Goal: Task Accomplishment & Management: Manage account settings

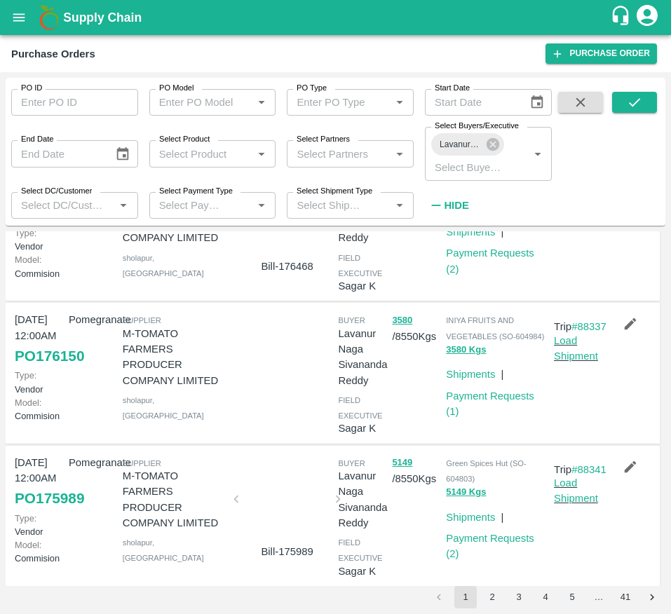
scroll to position [668, 0]
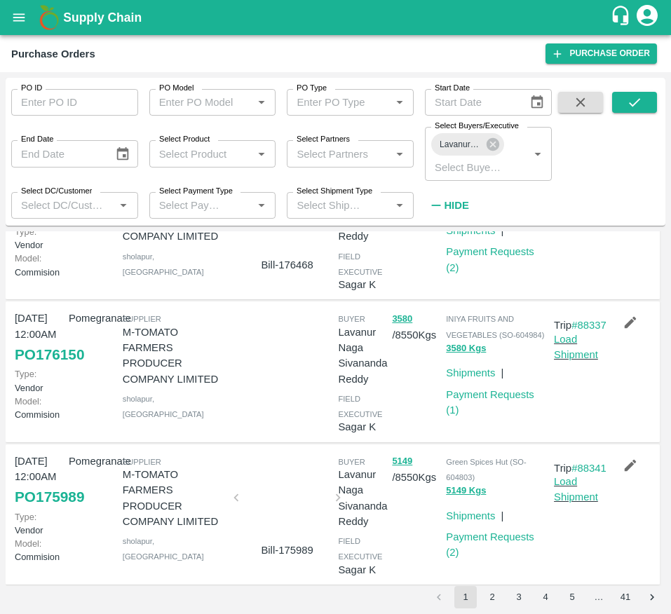
drag, startPoint x: 467, startPoint y: 436, endPoint x: 603, endPoint y: 456, distance: 137.5
click at [603, 438] on div at bounding box center [629, 371] width 54 height 133
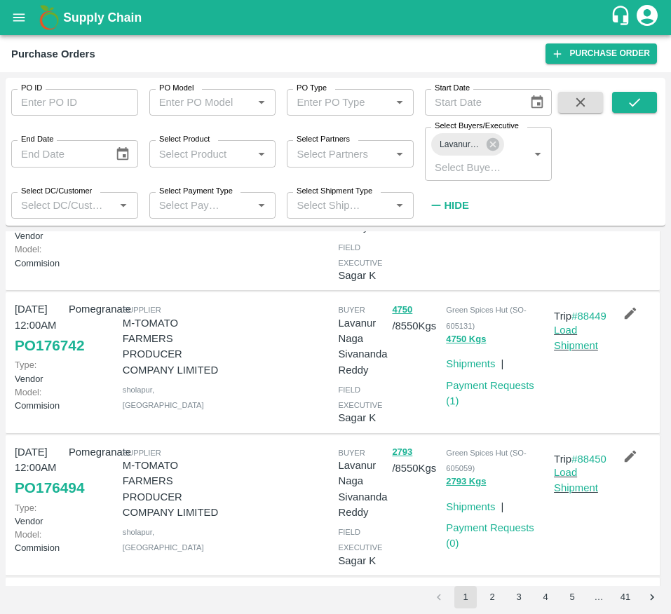
scroll to position [115, 0]
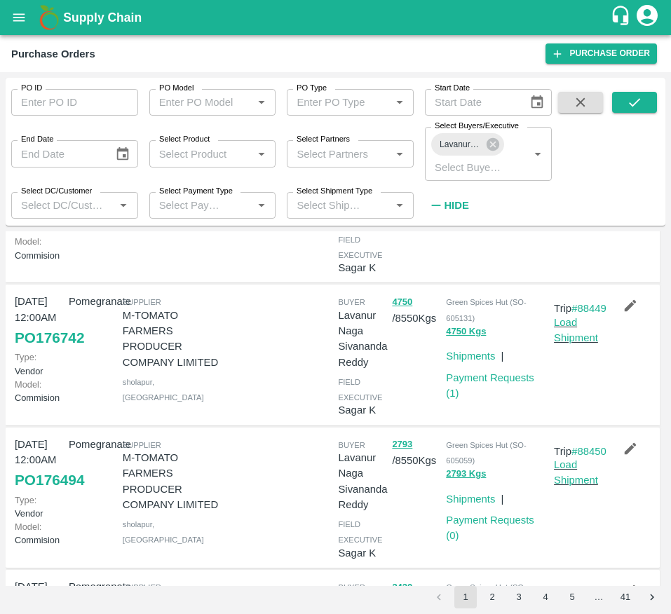
drag, startPoint x: 479, startPoint y: 391, endPoint x: 556, endPoint y: 407, distance: 78.1
click at [556, 407] on div "Trip #88449 Load Shipment" at bounding box center [575, 354] width 54 height 133
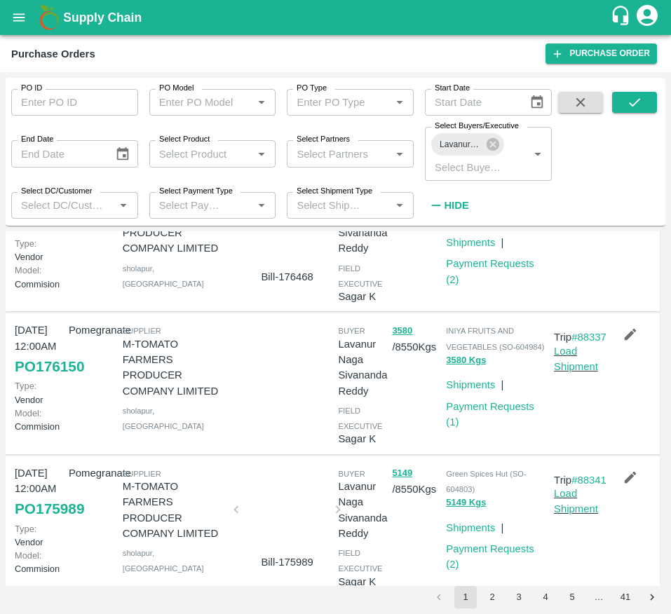
scroll to position [658, 0]
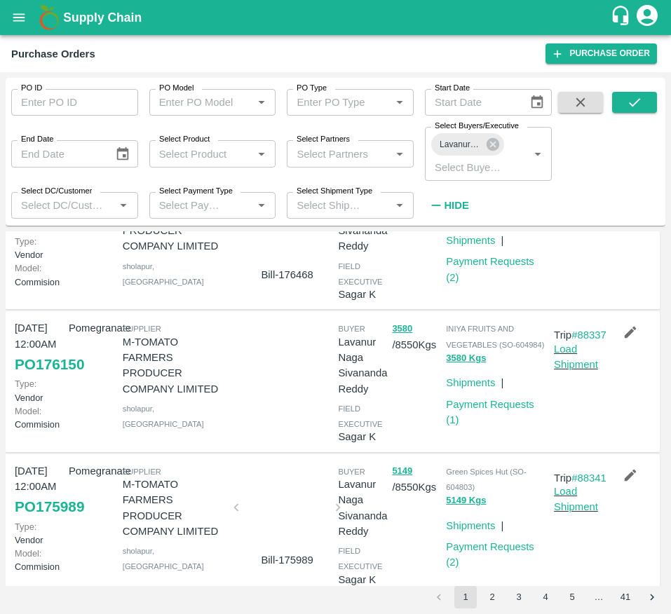
click at [305, 434] on div at bounding box center [279, 381] width 108 height 133
click at [273, 439] on div at bounding box center [279, 381] width 108 height 133
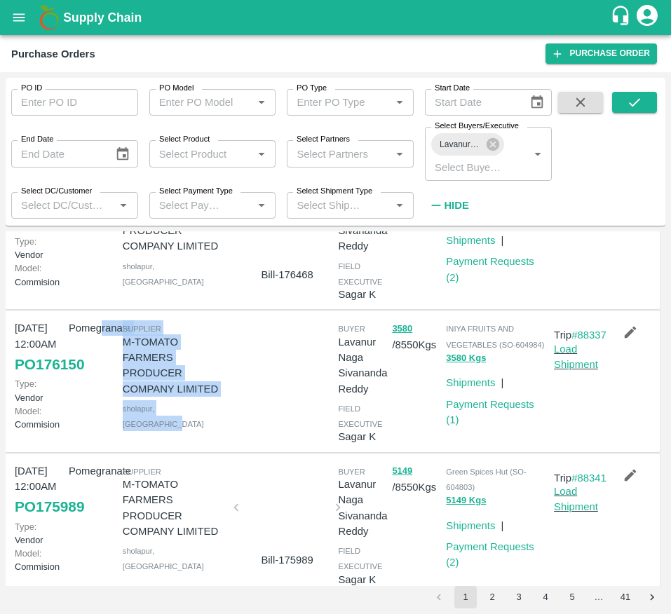
drag, startPoint x: 203, startPoint y: 460, endPoint x: 101, endPoint y: 399, distance: 118.9
click at [101, 399] on div "14 Sep, 12:00AM PO 176150 Type: Vendor Model: Commision Pomegranate Supplier M-…" at bounding box center [333, 381] width 654 height 141
drag, startPoint x: 240, startPoint y: 450, endPoint x: 109, endPoint y: 383, distance: 147.0
click at [109, 383] on div "14 Sep, 12:00AM PO 176150 Type: Vendor Model: Commision Pomegranate Supplier M-…" at bounding box center [333, 381] width 654 height 141
click at [109, 383] on div "Pomegranate" at bounding box center [90, 381] width 54 height 133
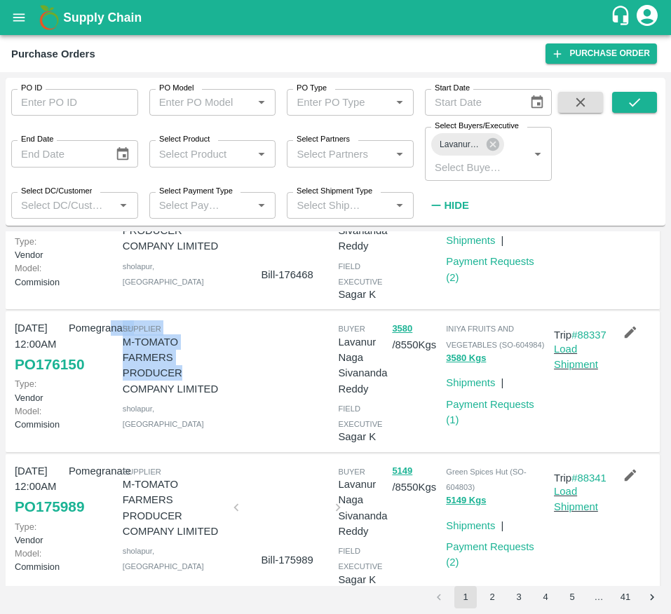
drag, startPoint x: 109, startPoint y: 383, endPoint x: 184, endPoint y: 410, distance: 80.2
click at [184, 410] on div "14 Sep, 12:00AM PO 176150 Type: Vendor Model: Commision Pomegranate Supplier M-…" at bounding box center [333, 381] width 654 height 141
drag, startPoint x: 219, startPoint y: 430, endPoint x: 121, endPoint y: 389, distance: 105.8
click at [121, 389] on div "Supplier M-TOMATO FARMERS PRODUCER COMPANY LIMITED sholapur , Andhra Pradesh" at bounding box center [171, 381] width 108 height 133
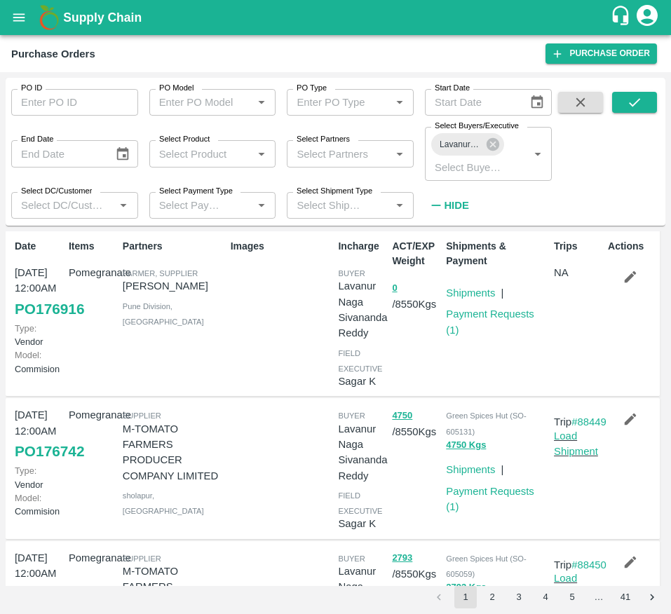
scroll to position [0, 0]
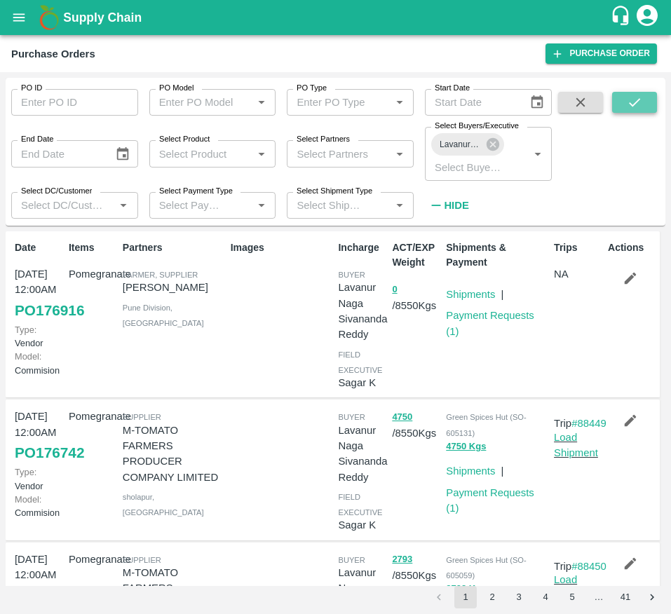
click at [643, 109] on button "submit" at bounding box center [634, 102] width 45 height 21
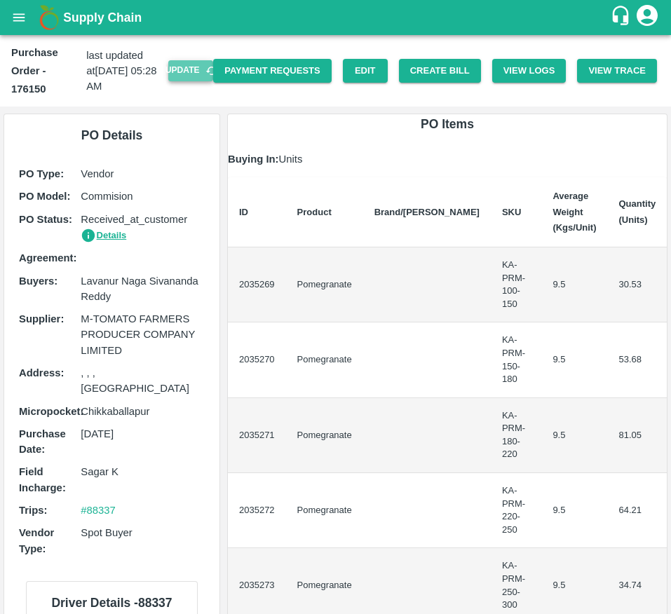
click at [191, 73] on button "Update" at bounding box center [190, 70] width 45 height 20
click at [172, 68] on button "Update" at bounding box center [190, 70] width 45 height 20
click at [446, 76] on button "Create Bill" at bounding box center [440, 71] width 82 height 25
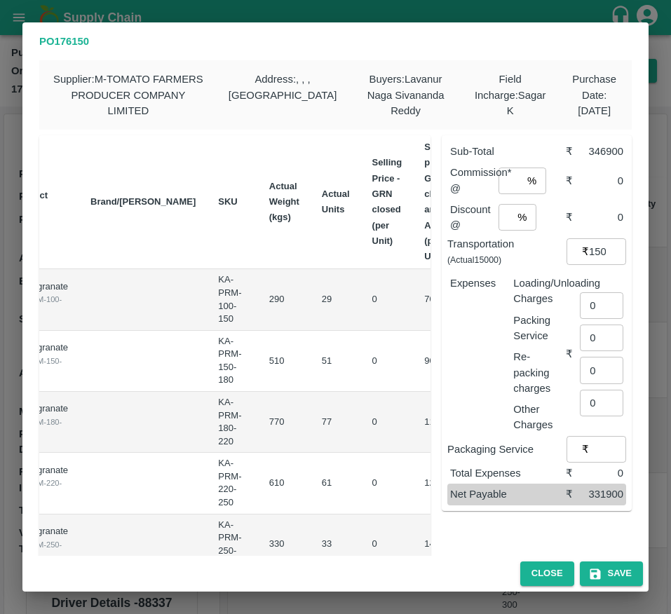
scroll to position [0, 152]
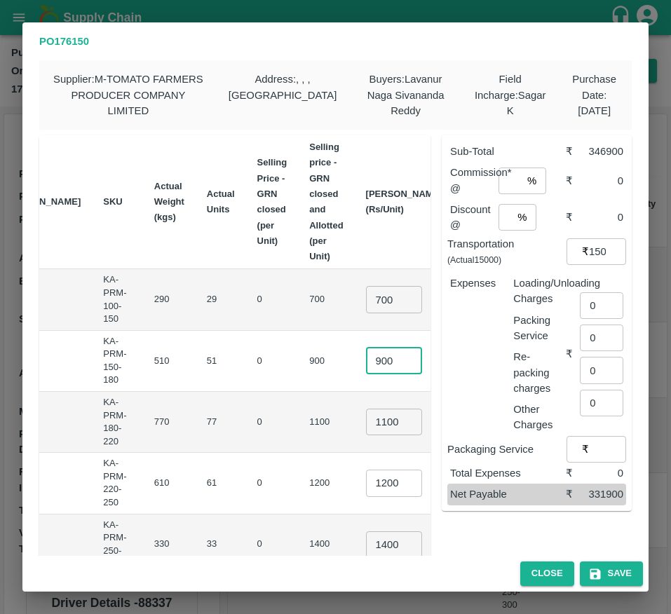
click at [366, 354] on input "900" at bounding box center [394, 361] width 56 height 27
type input "850"
click at [366, 422] on input "1100" at bounding box center [394, 422] width 56 height 27
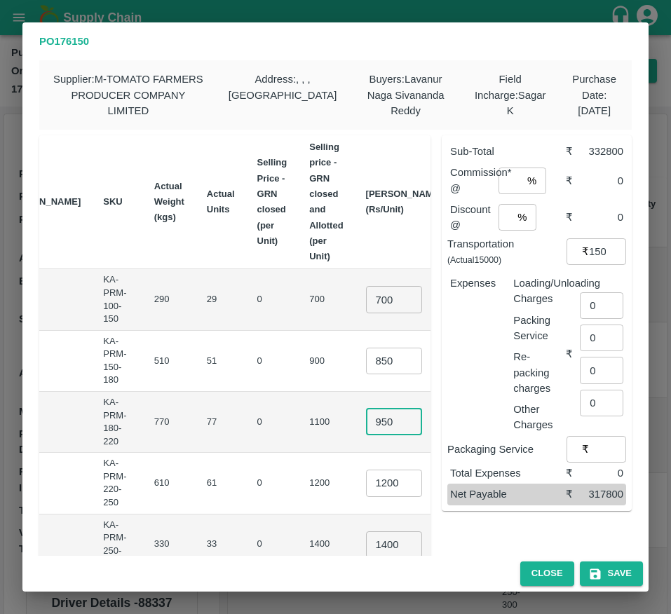
type input "950"
click at [366, 482] on input "1200" at bounding box center [394, 483] width 56 height 27
type input "1050"
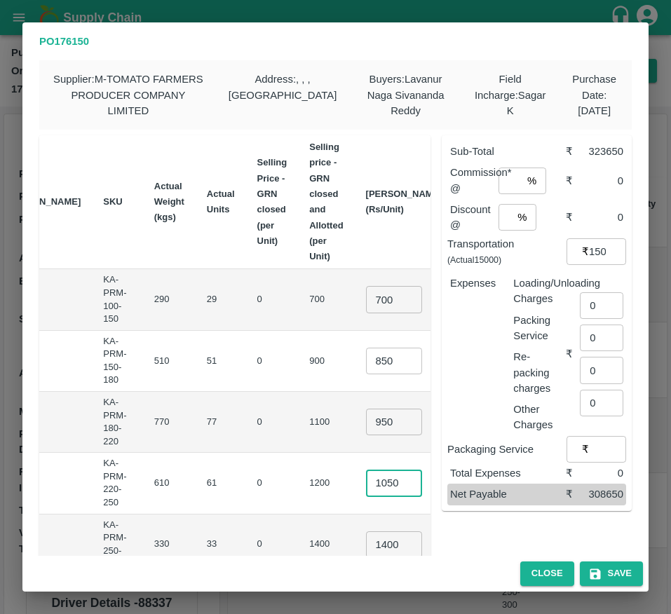
scroll to position [0, 0]
click at [355, 529] on td "1400 ​" at bounding box center [404, 544] width 99 height 61
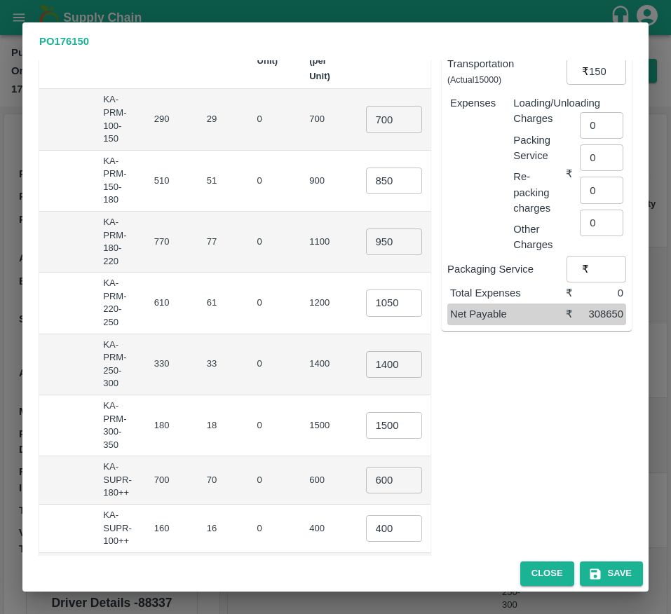
scroll to position [181, 0]
click at [366, 362] on input "1400" at bounding box center [394, 363] width 56 height 27
type input "1200"
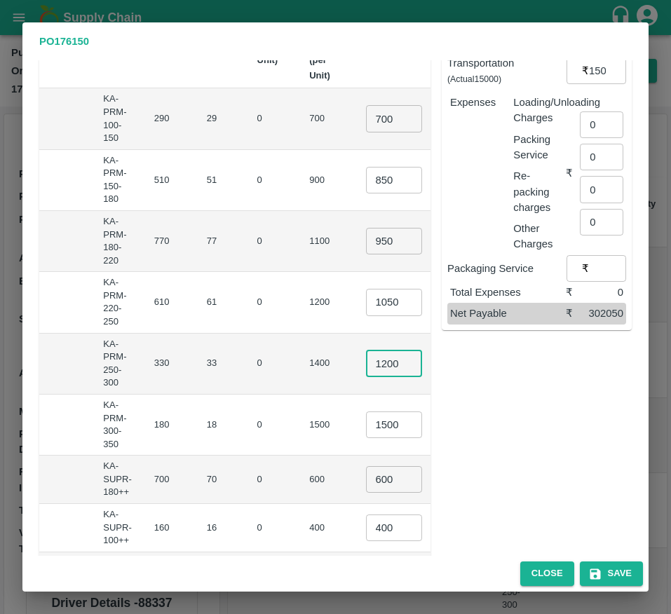
scroll to position [0, 0]
click at [366, 427] on input "1500" at bounding box center [394, 424] width 56 height 27
type input "1300"
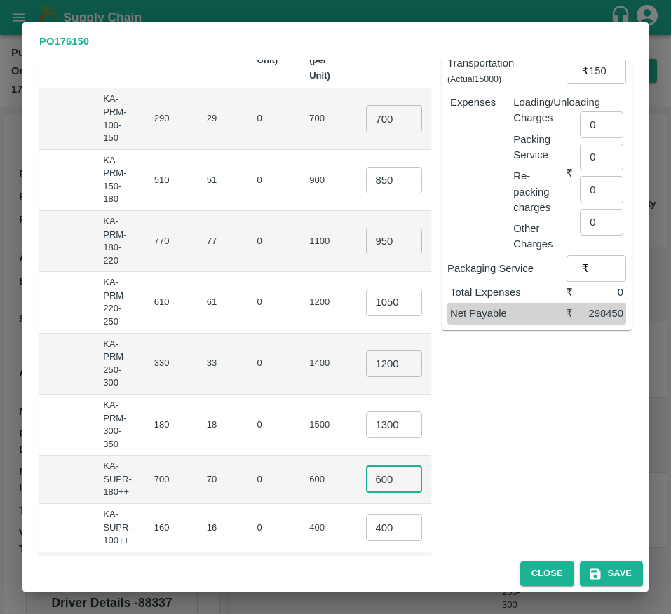
scroll to position [0, 0]
click at [366, 481] on input "600" at bounding box center [394, 479] width 56 height 27
click at [366, 526] on input "400" at bounding box center [394, 527] width 56 height 27
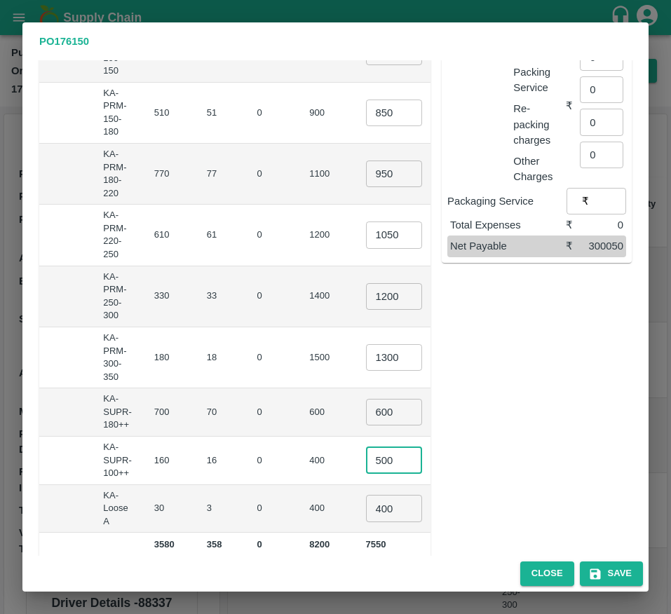
scroll to position [269, 0]
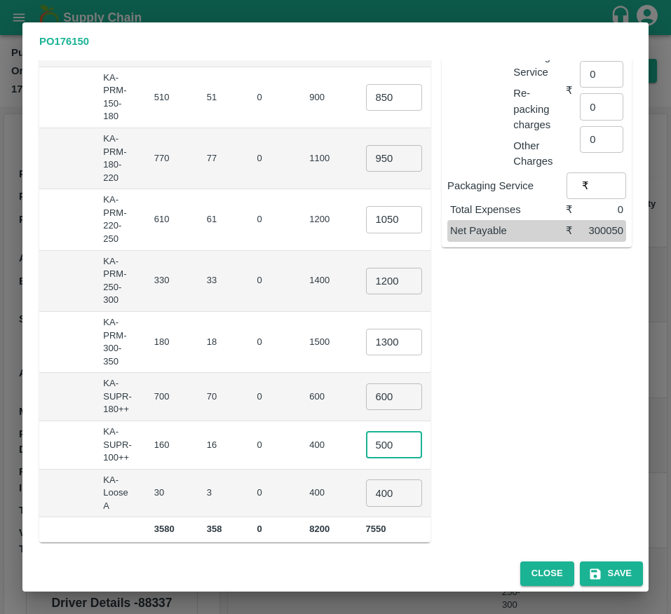
type input "500"
click at [366, 492] on input "400" at bounding box center [394, 492] width 56 height 27
type input "500"
click at [453, 442] on td "₹8000" at bounding box center [479, 445] width 53 height 48
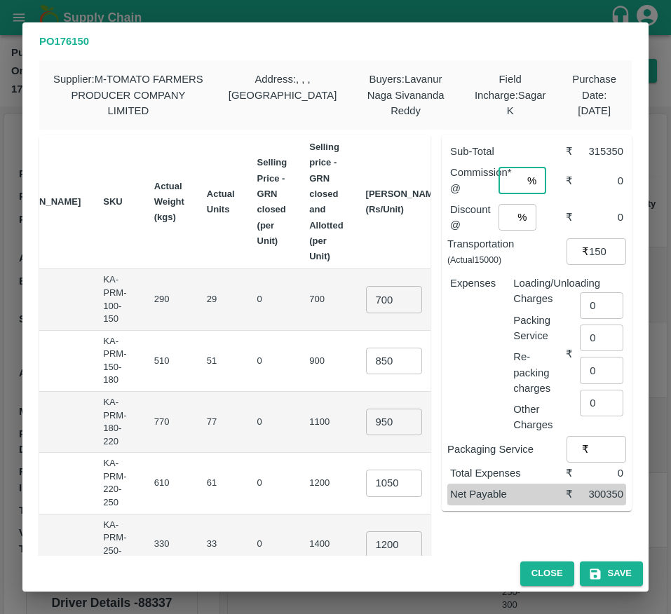
click at [504, 172] on input "number" at bounding box center [509, 180] width 23 height 27
type input "6"
click at [498, 219] on input "number" at bounding box center [505, 217] width 14 height 27
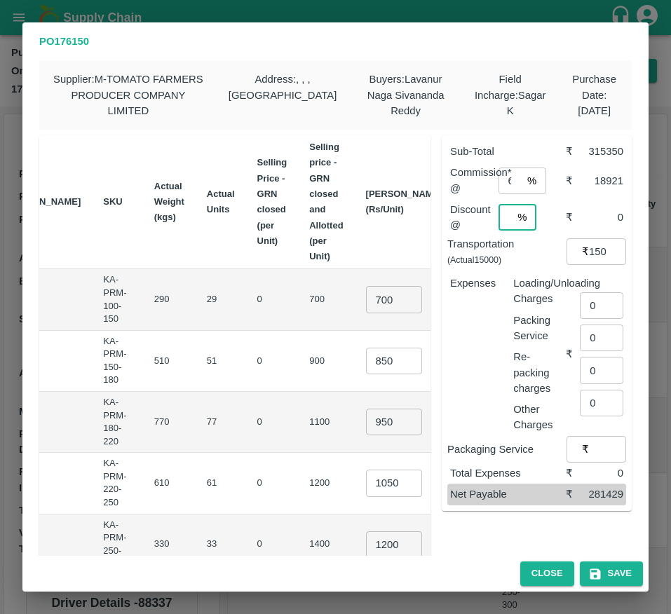
scroll to position [0, 4]
type input "0"
click at [598, 307] on input "0" at bounding box center [601, 305] width 43 height 27
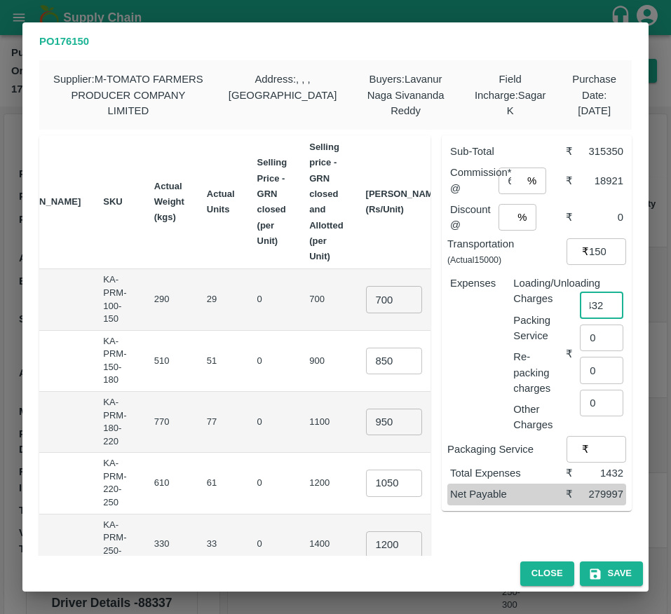
type input "1432"
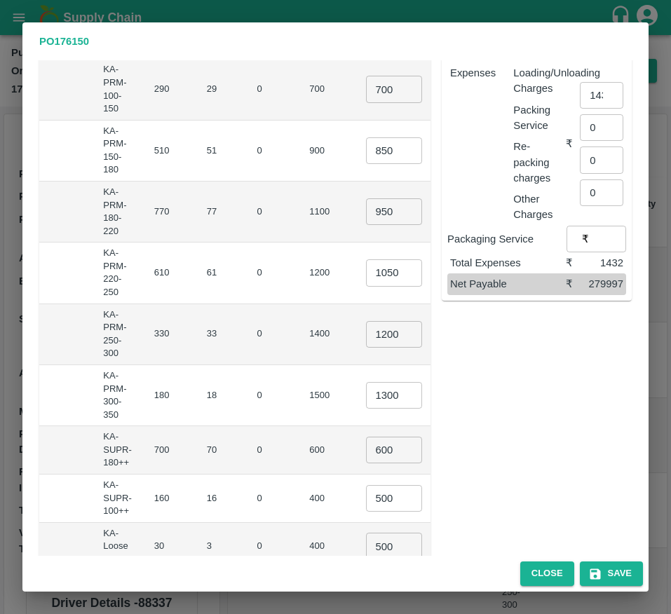
scroll to position [222, 0]
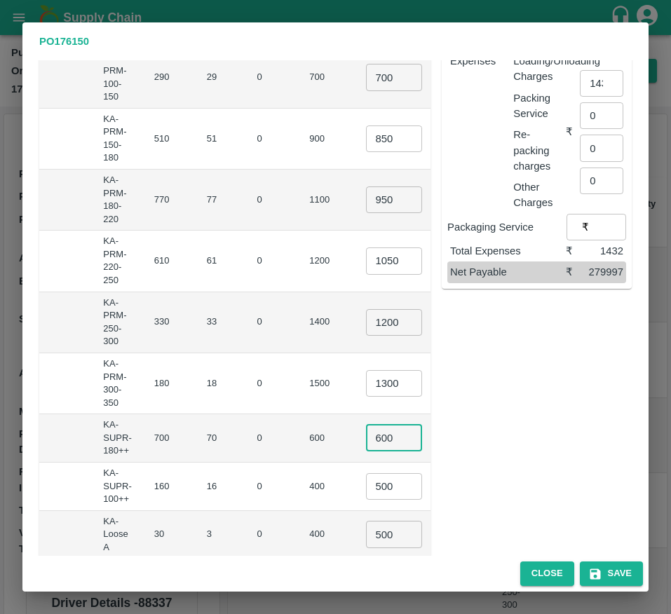
click at [366, 441] on input "600" at bounding box center [394, 438] width 56 height 27
type input "650"
click at [563, 427] on div "Sub-Total ₹ 318850 Commission* @ 6 % ​ ₹ 19131 Discount @ 0 % ​ ₹ 0 Transportat…" at bounding box center [530, 243] width 201 height 682
click at [605, 578] on button "Save" at bounding box center [611, 573] width 63 height 25
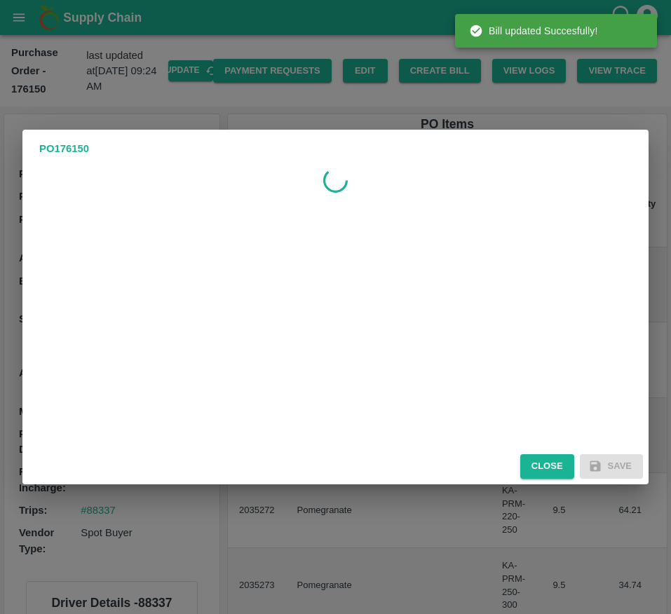
scroll to position [0, 0]
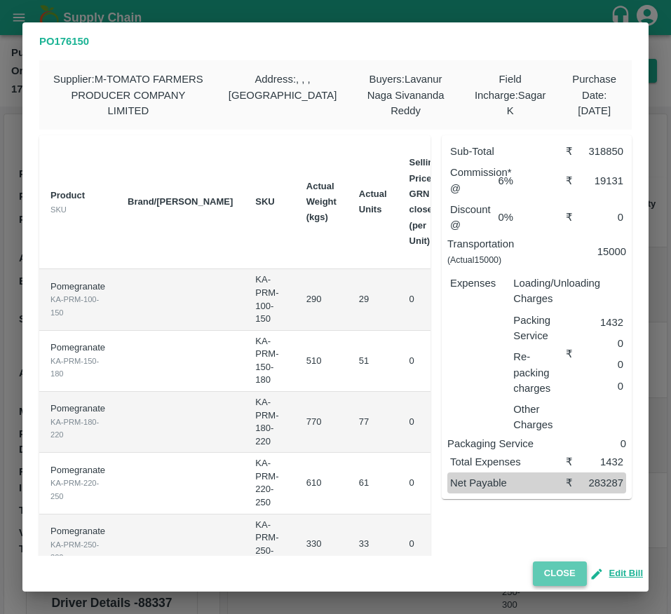
click at [550, 577] on button "Close" at bounding box center [560, 573] width 54 height 25
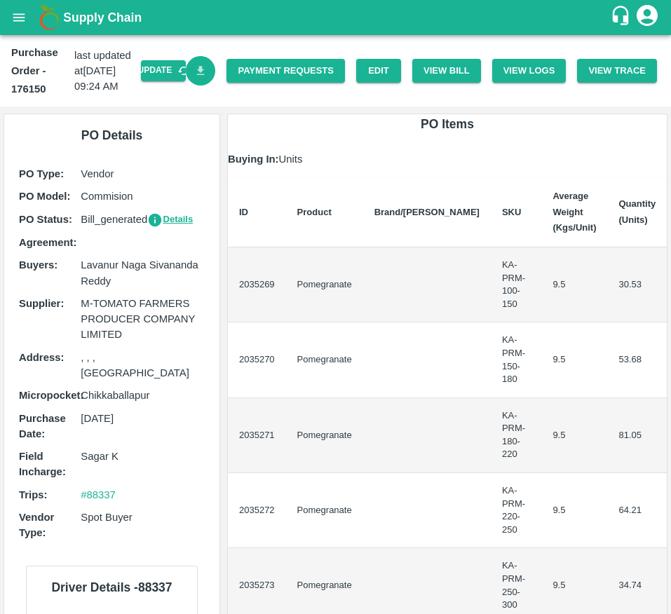
click at [190, 62] on link "Download Bill" at bounding box center [201, 71] width 30 height 30
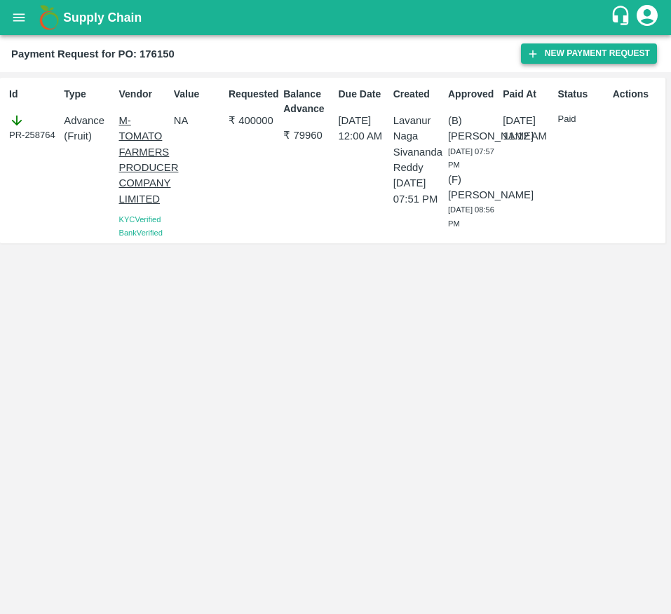
click at [556, 59] on button "New Payment Request" at bounding box center [589, 53] width 136 height 20
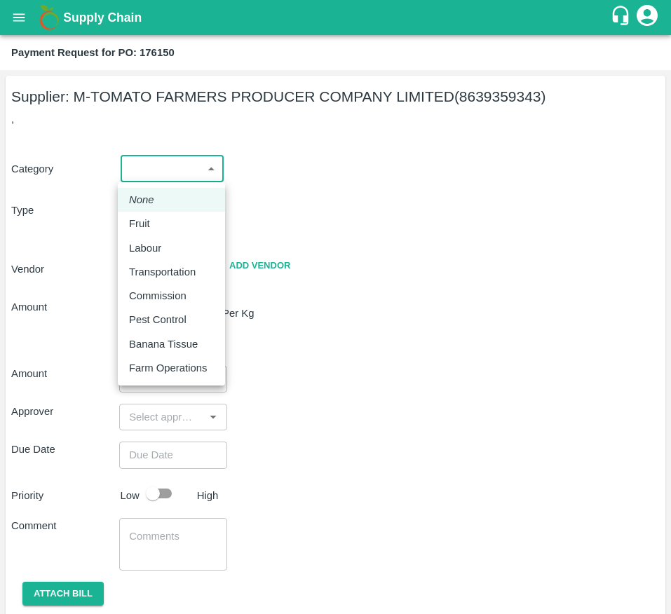
click at [189, 173] on body "Supply Chain Payment Request for PO: 176150 Supplier: M-TOMATO FARMERS PRODUCER…" at bounding box center [335, 307] width 671 height 614
click at [209, 228] on div "Fruit" at bounding box center [171, 223] width 85 height 15
type input "1"
type input "M-TOMATO FARMERS PRODUCER COMPANY LIMITED - 8639359343(Supplier)"
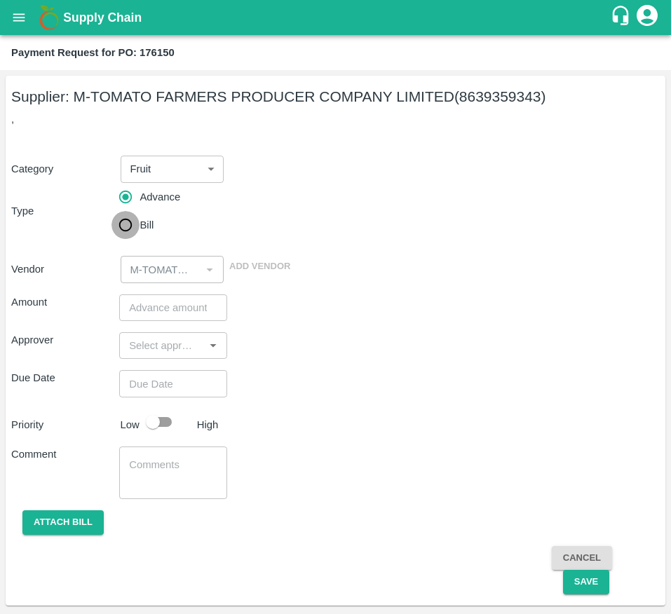
click at [120, 233] on input "Bill" at bounding box center [125, 225] width 28 height 28
radio input "true"
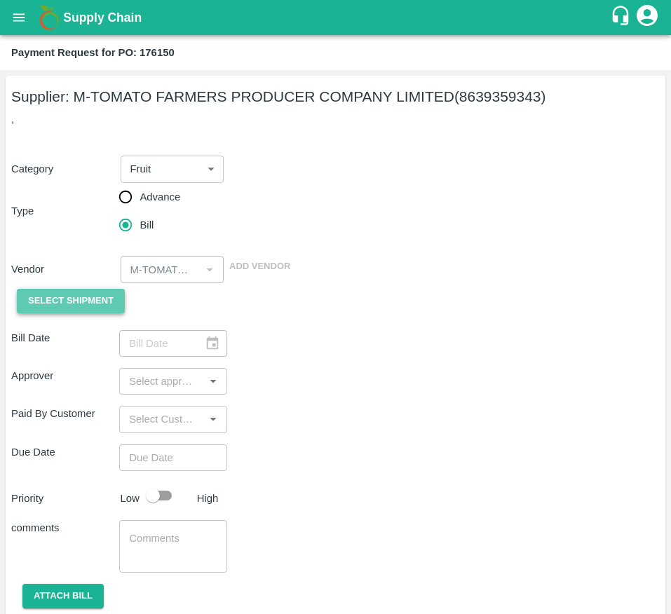
click at [82, 306] on span "Select Shipment" at bounding box center [70, 301] width 85 height 16
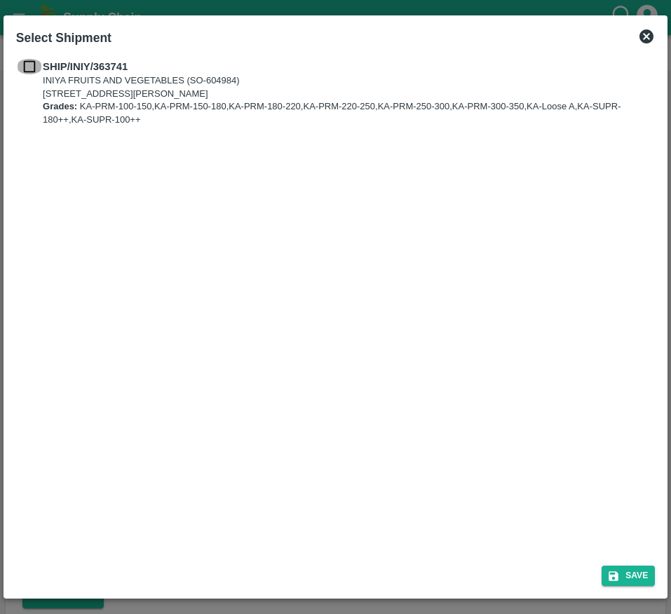
click at [27, 71] on input "checkbox" at bounding box center [29, 66] width 27 height 15
checkbox input "true"
click at [615, 573] on icon "submit" at bounding box center [613, 576] width 13 height 13
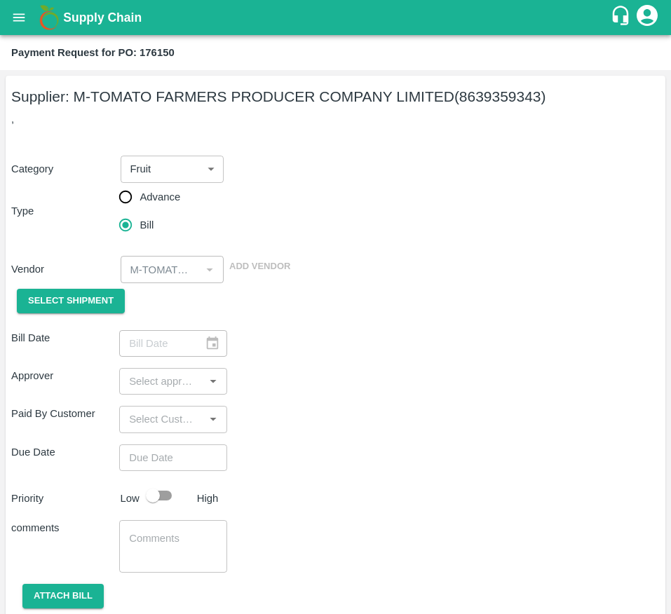
type input "14/09/2025"
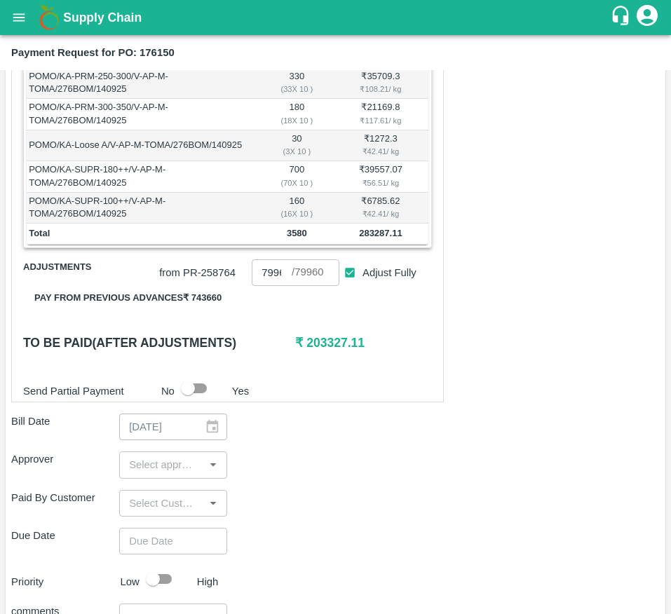
scroll to position [435, 0]
click at [355, 285] on input "Adjust Fully" at bounding box center [350, 272] width 26 height 26
checkbox input "false"
type input "0"
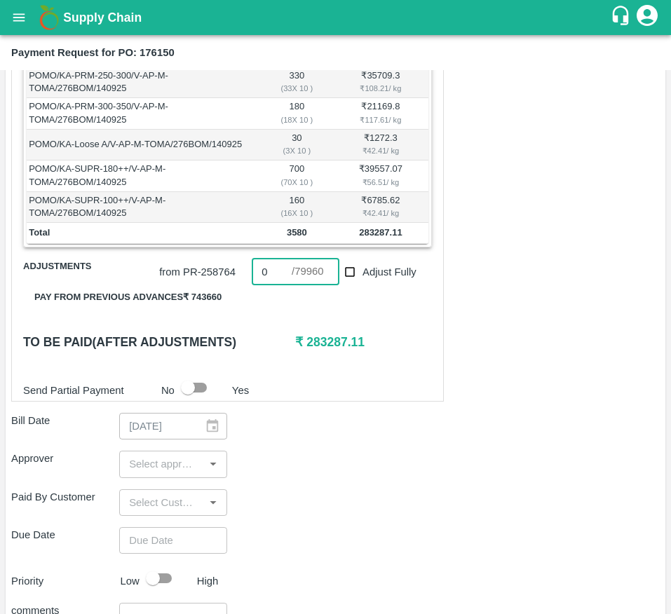
click at [265, 285] on input "0" at bounding box center [272, 272] width 40 height 27
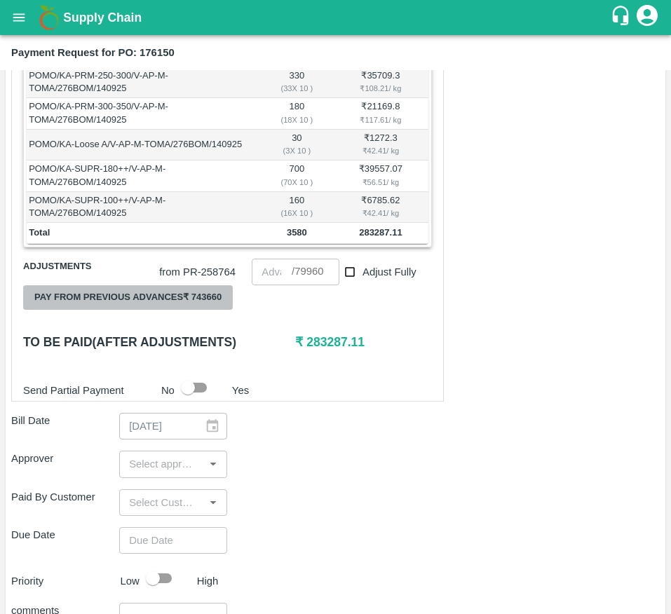
click at [183, 310] on button "Pay from previous advances ₹ 743660" at bounding box center [128, 297] width 210 height 25
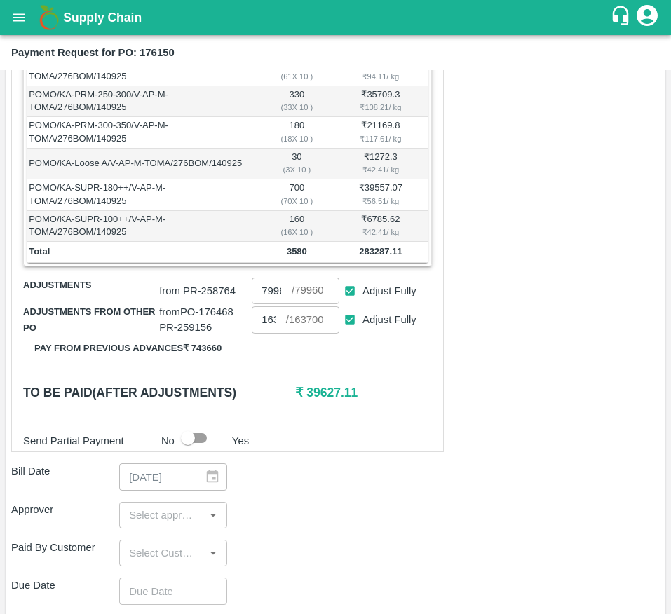
scroll to position [422, 0]
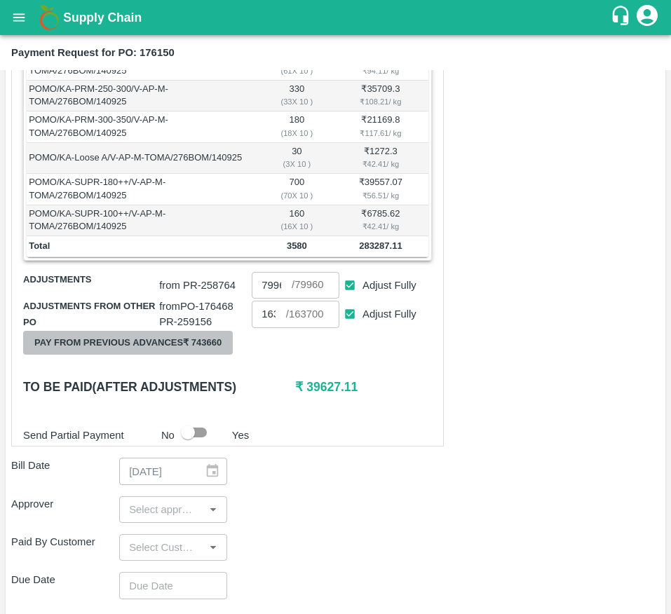
click at [194, 353] on button "Pay from previous advances ₹ 743660" at bounding box center [128, 343] width 210 height 25
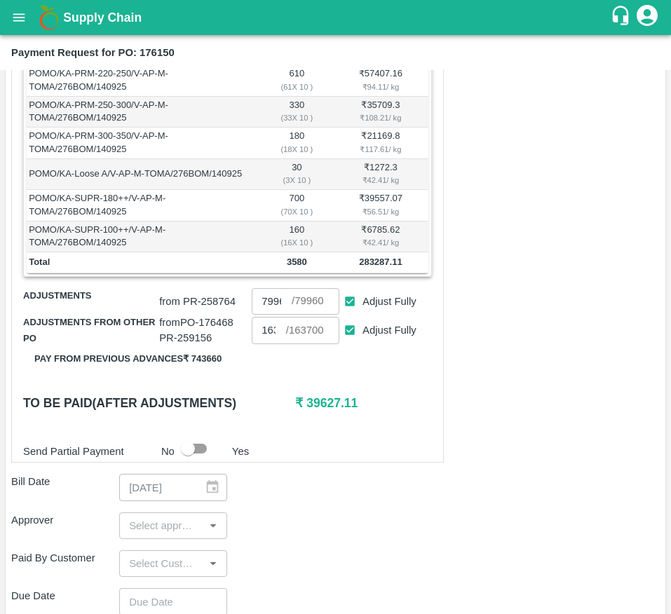
scroll to position [407, 0]
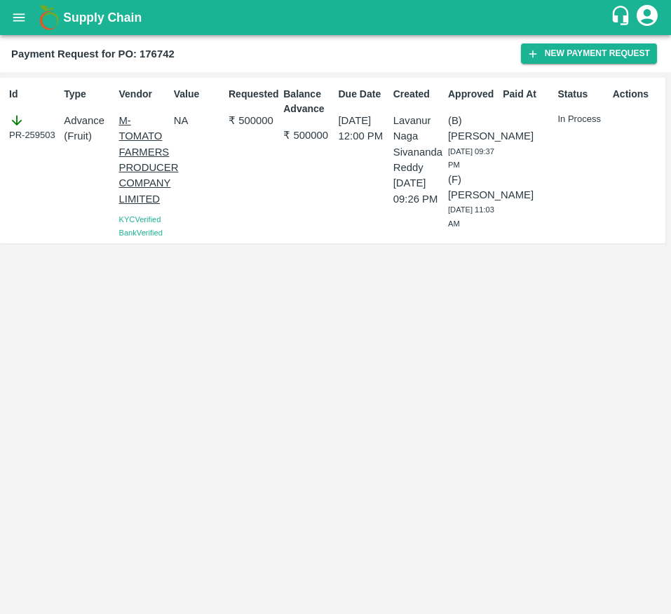
drag, startPoint x: 55, startPoint y: 136, endPoint x: 8, endPoint y: 137, distance: 47.0
drag, startPoint x: 8, startPoint y: 137, endPoint x: 32, endPoint y: 116, distance: 31.3
click at [32, 116] on div "PR-259503" at bounding box center [33, 127] width 49 height 29
drag, startPoint x: 9, startPoint y: 137, endPoint x: 57, endPoint y: 140, distance: 48.5
click at [57, 140] on div "PR-259503" at bounding box center [33, 127] width 49 height 29
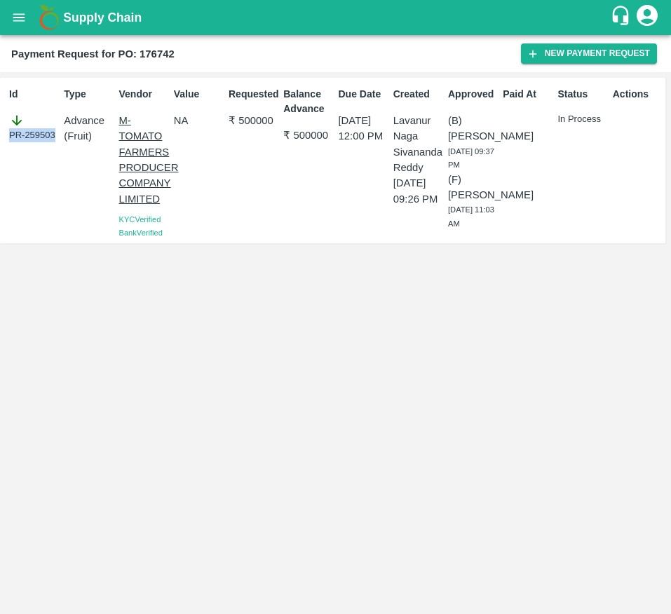
copy div "PR-259503"
click at [36, 175] on div "Id PR-259503" at bounding box center [31, 160] width 55 height 158
drag, startPoint x: 53, startPoint y: 129, endPoint x: 11, endPoint y: 132, distance: 42.2
click at [11, 132] on div "PR-259503" at bounding box center [33, 127] width 49 height 29
copy div "PR-259503"
